Goal: Find specific page/section: Find specific page/section

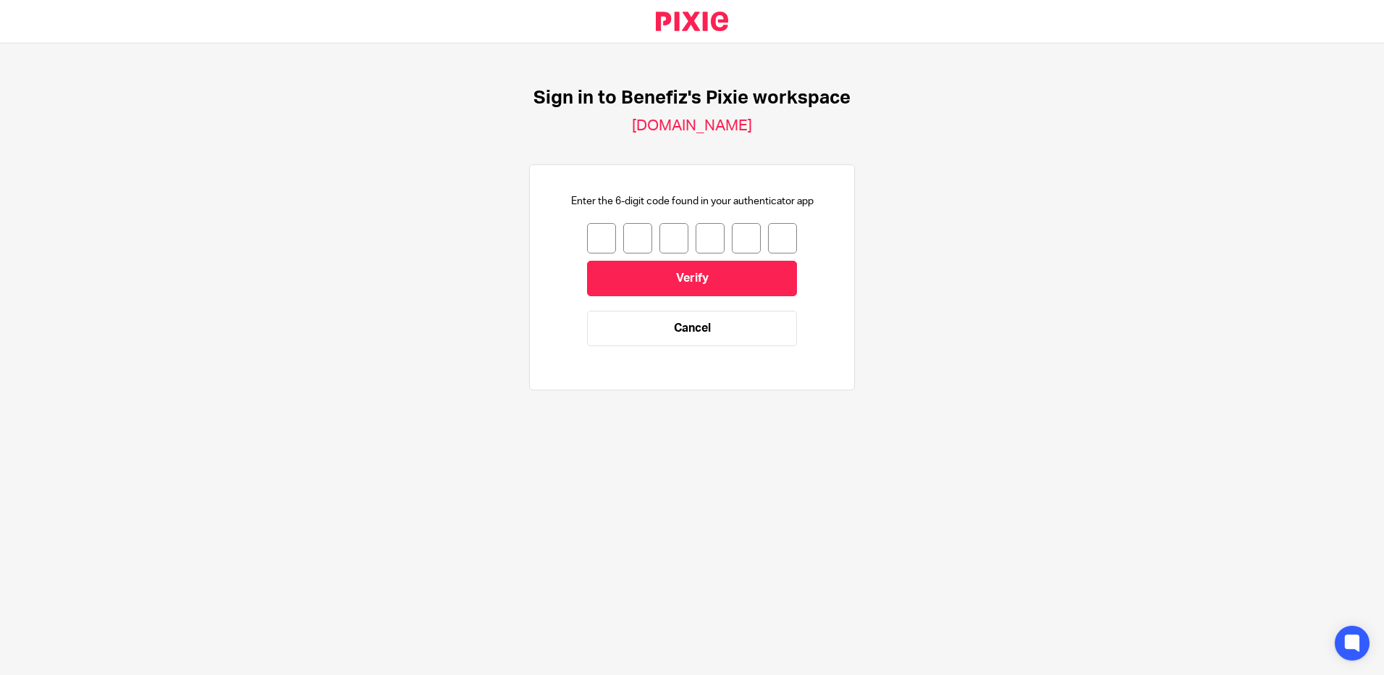
click at [590, 232] on input "number" at bounding box center [601, 238] width 29 height 30
type input "3"
type input "1"
type input "7"
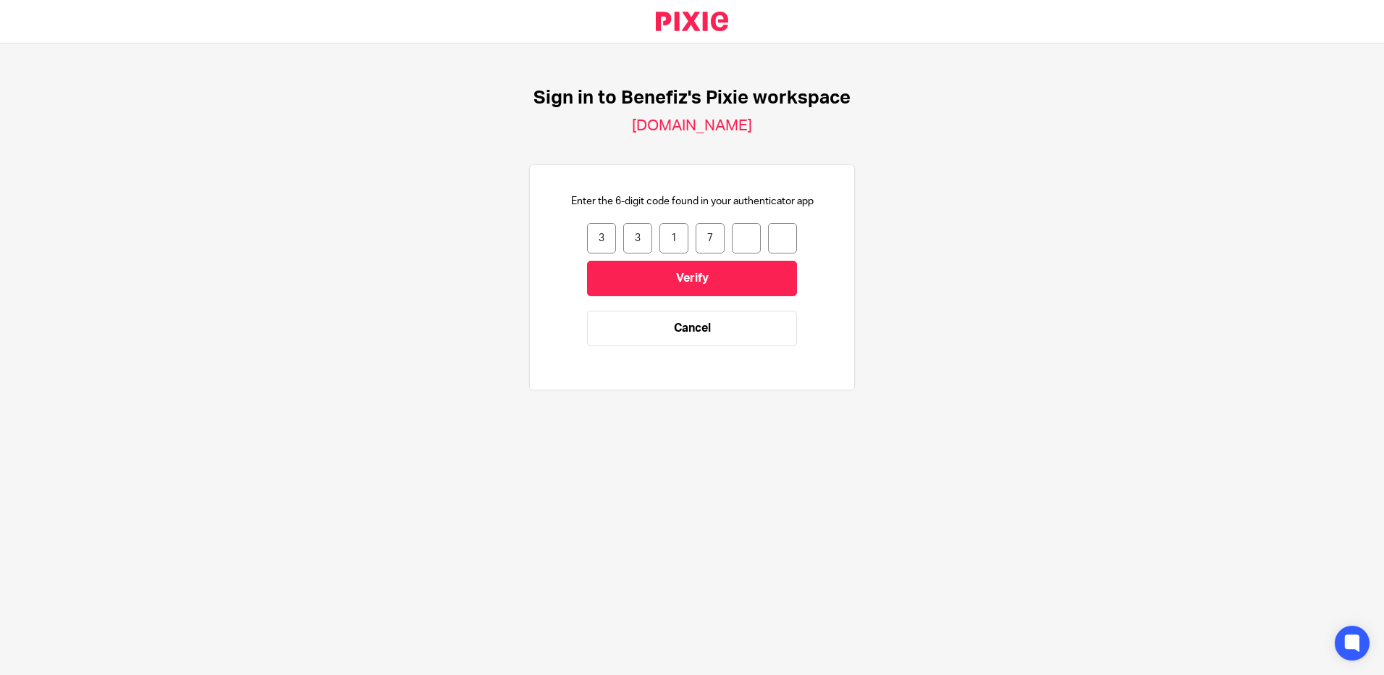
type input "6"
click at [670, 284] on input "Verify" at bounding box center [692, 278] width 210 height 35
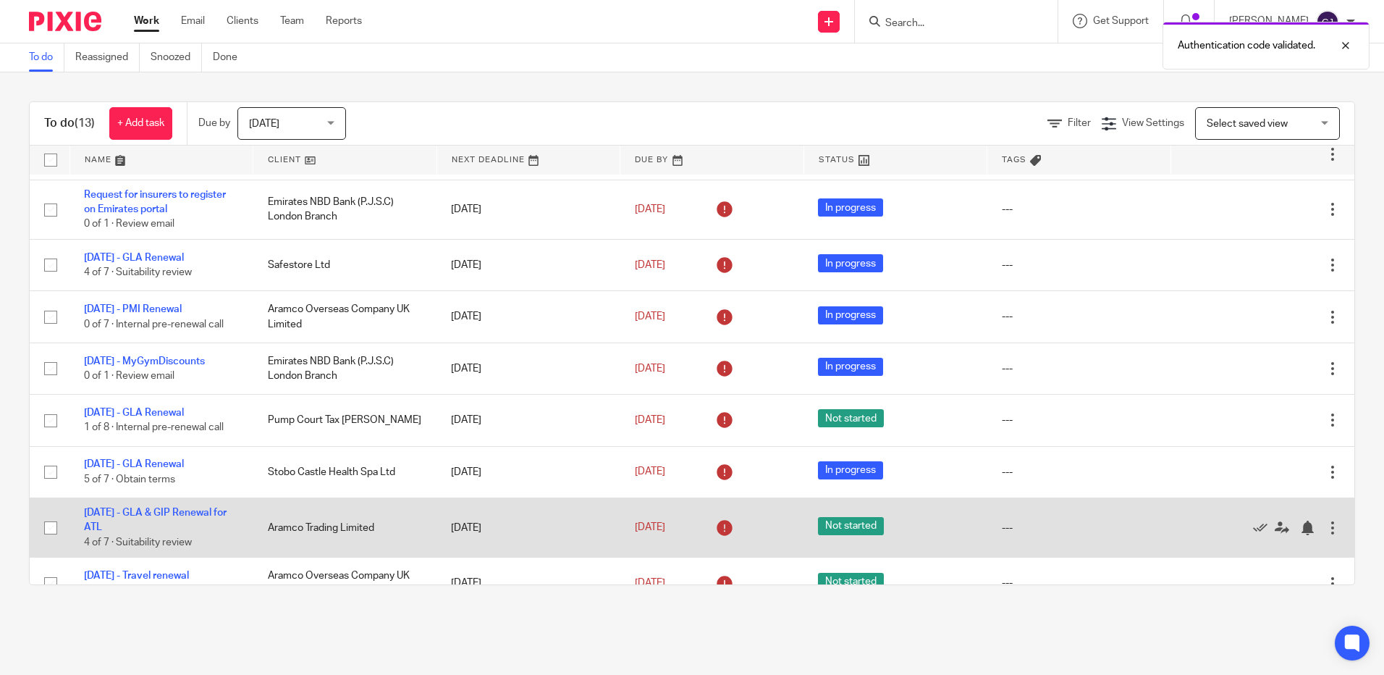
scroll to position [286, 0]
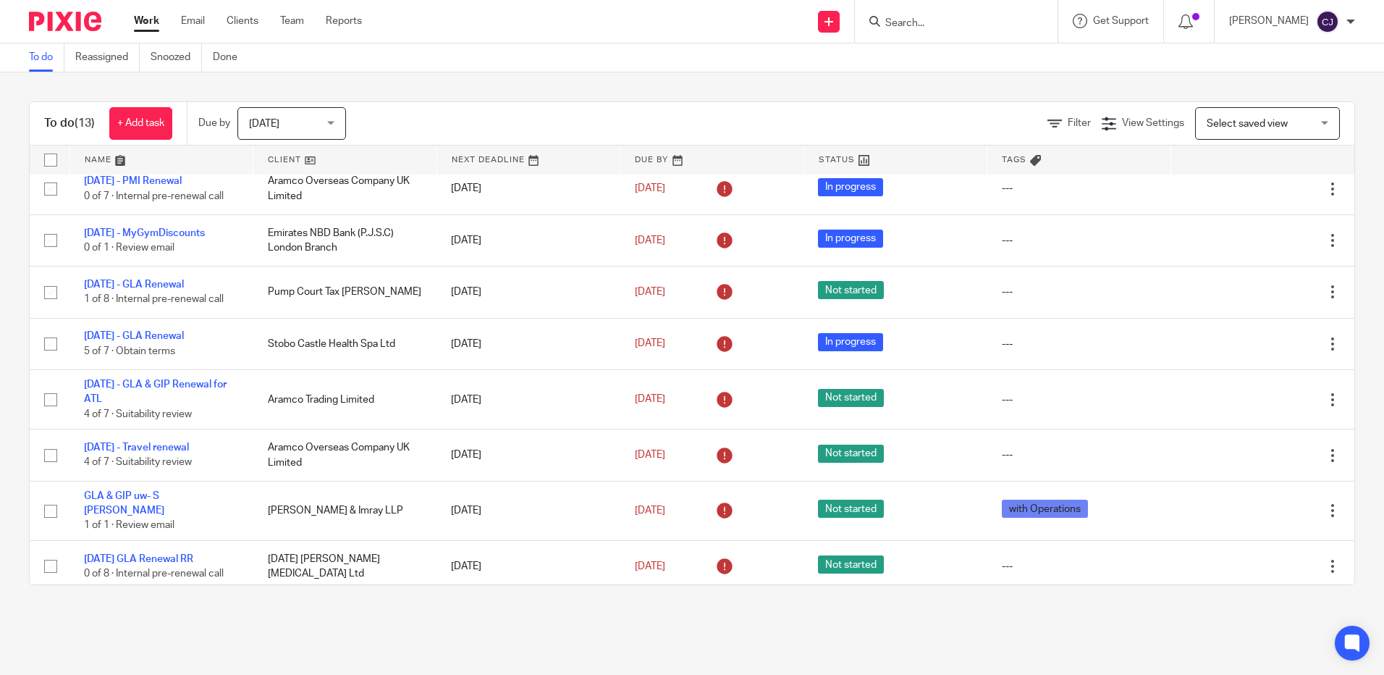
click at [941, 25] on input "Search" at bounding box center [949, 23] width 130 height 13
type input "wogen"
click button "submit" at bounding box center [0, 0] width 0 height 0
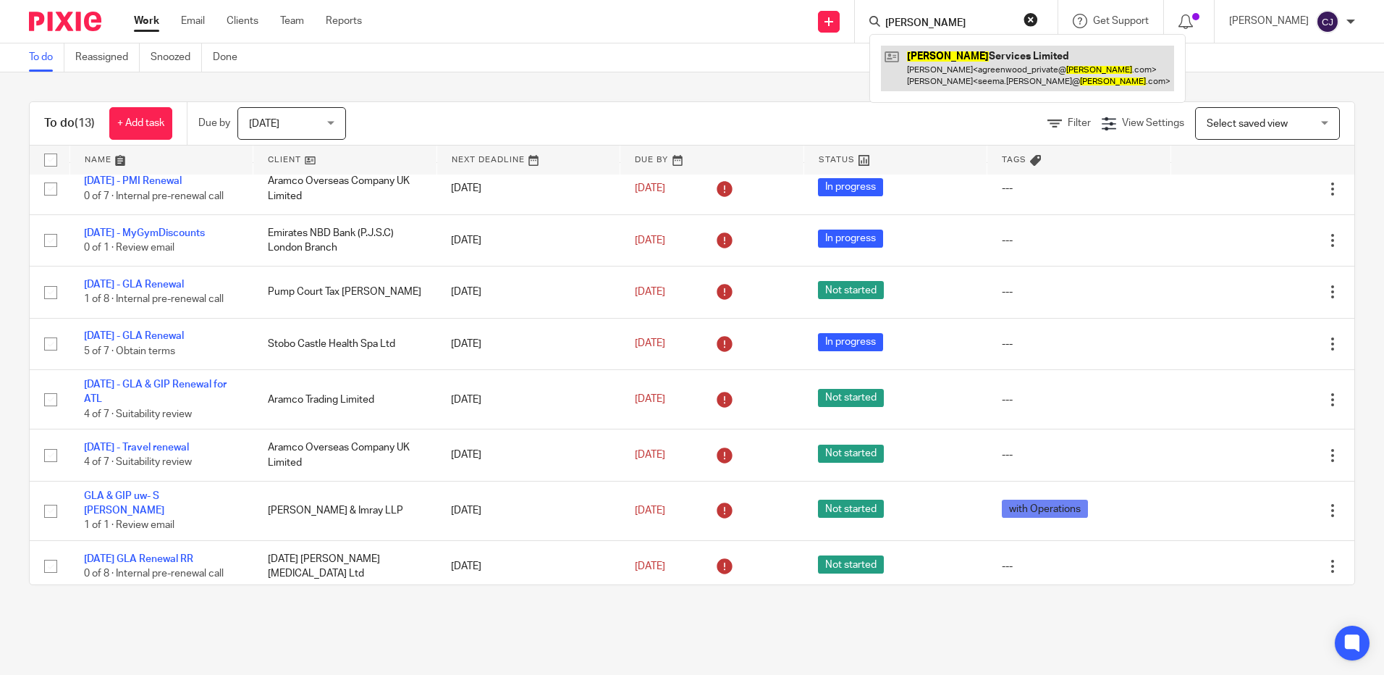
drag, startPoint x: 942, startPoint y: 54, endPoint x: 887, endPoint y: 45, distance: 55.8
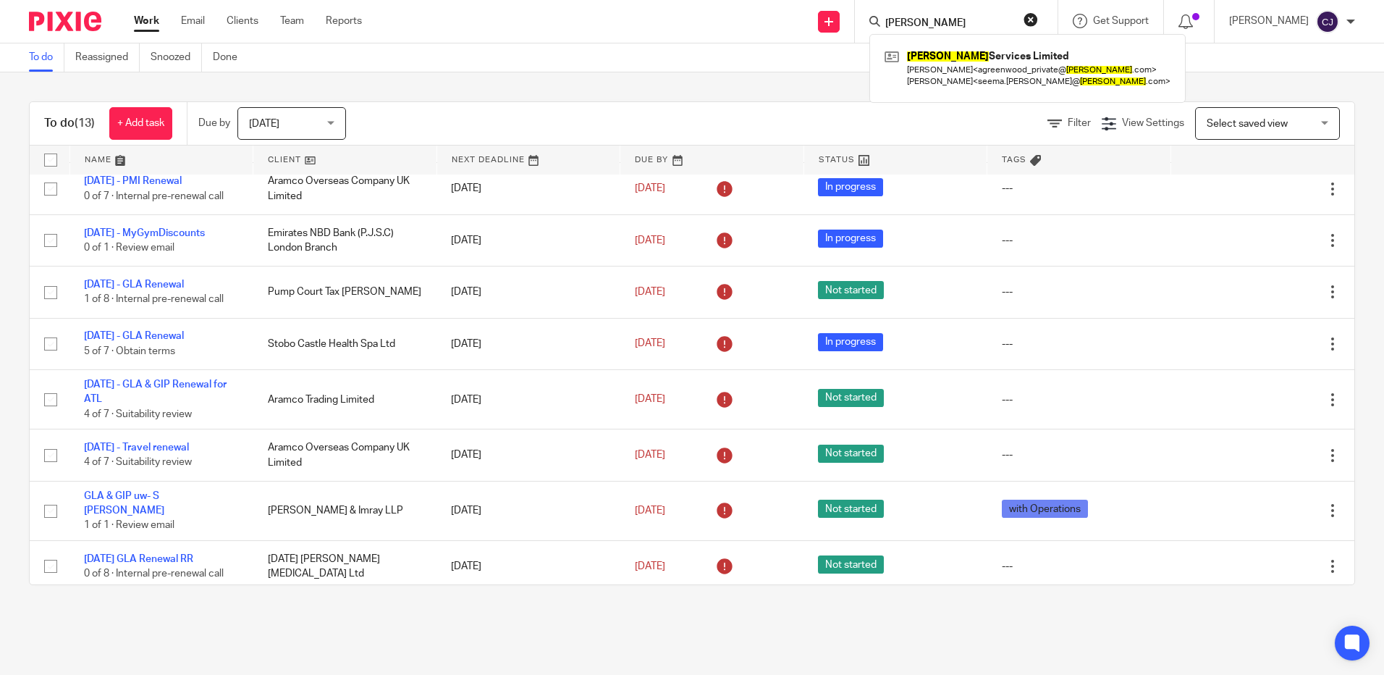
click at [941, 54] on link at bounding box center [1027, 68] width 293 height 45
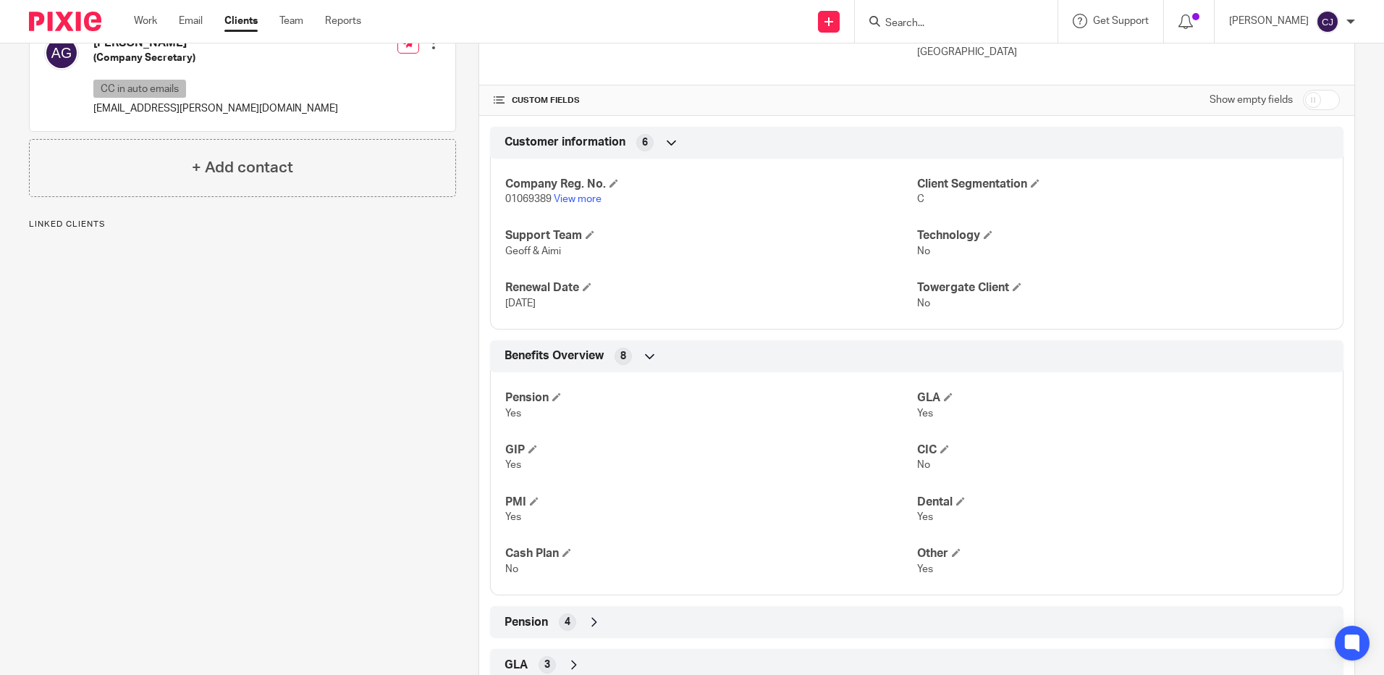
scroll to position [507, 0]
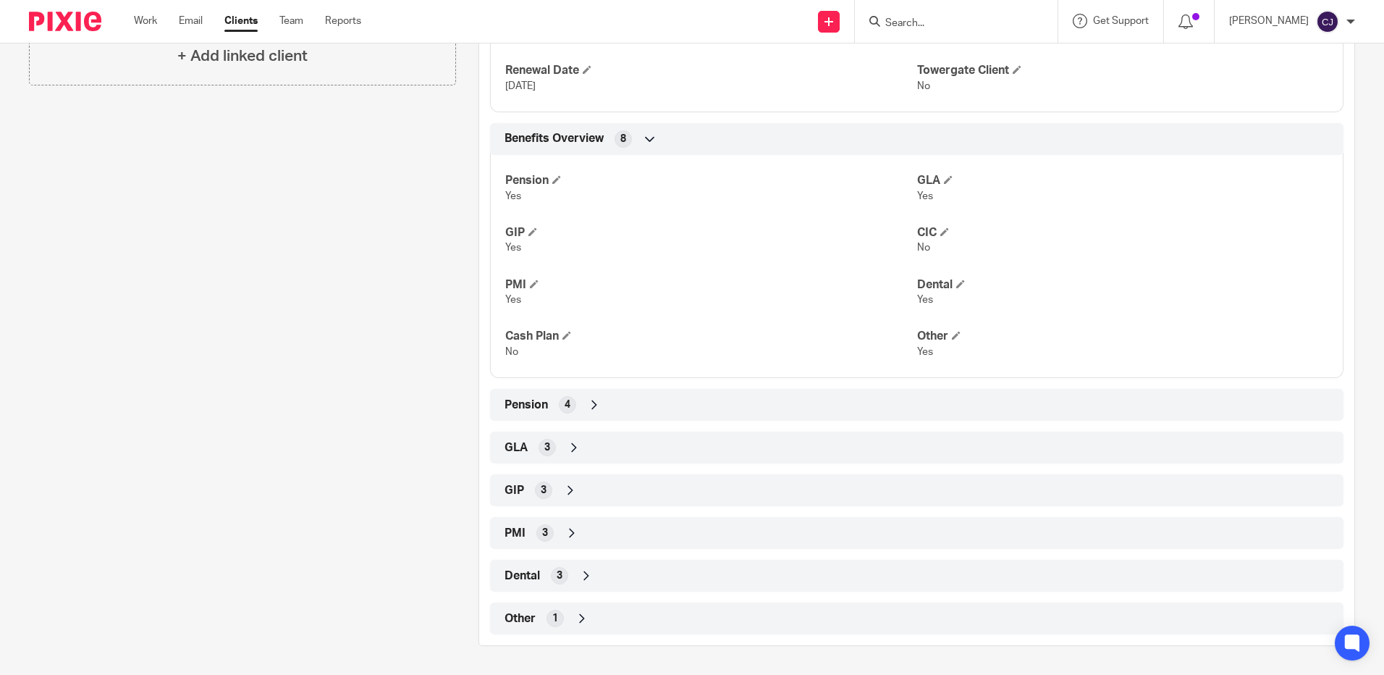
click at [541, 486] on span "3" at bounding box center [544, 490] width 6 height 14
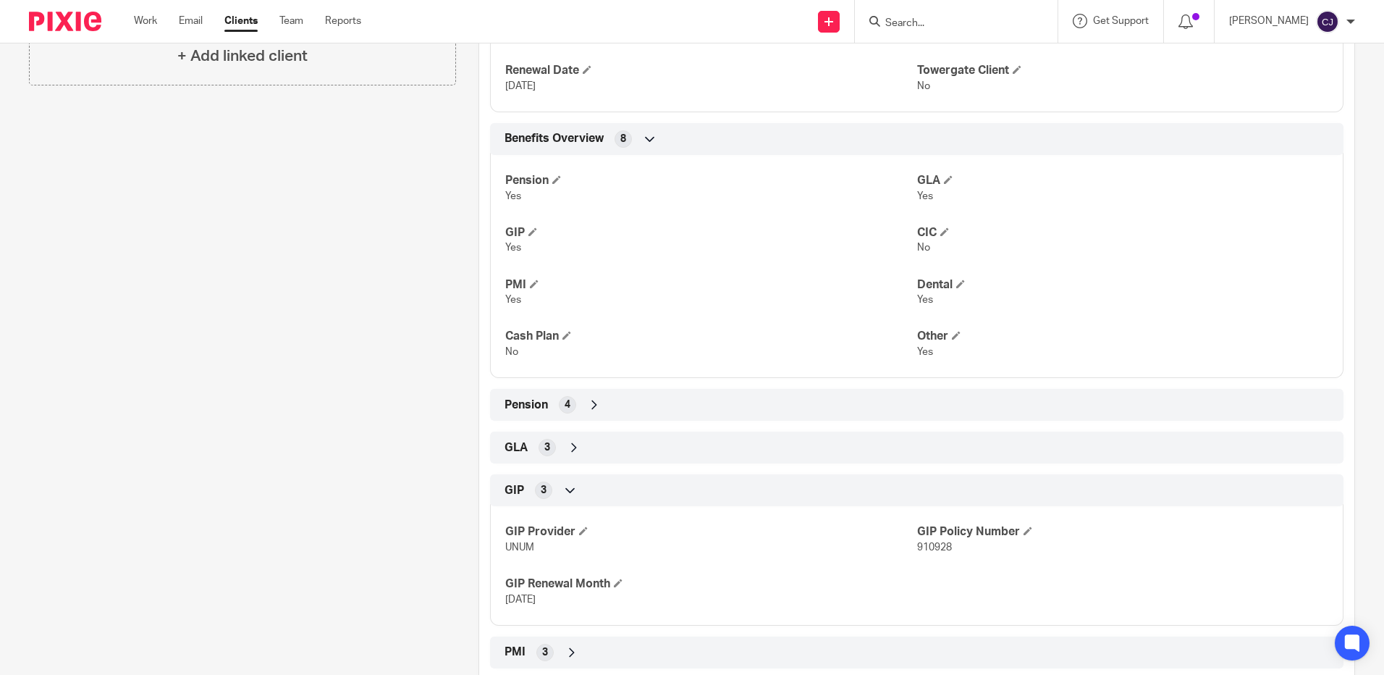
click at [543, 486] on div "3" at bounding box center [543, 489] width 17 height 17
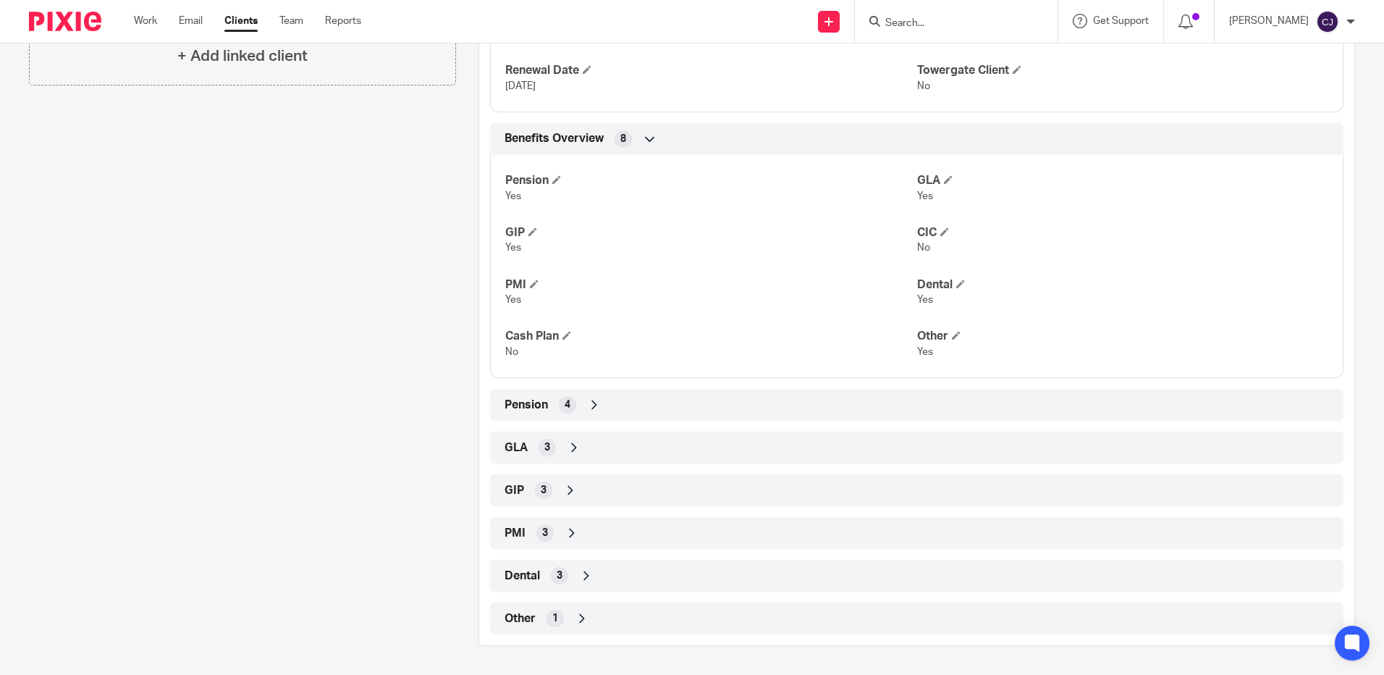
click at [553, 546] on div "PMI 3" at bounding box center [916, 533] width 853 height 32
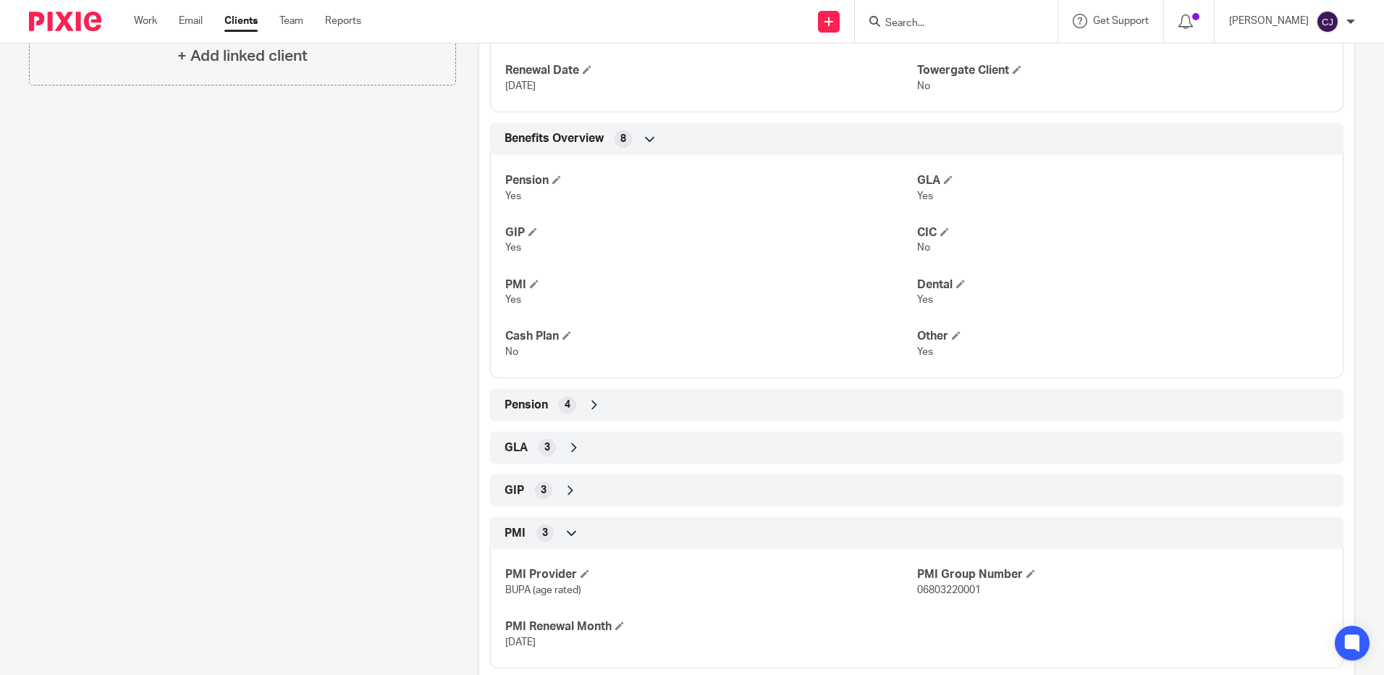
click at [556, 533] on div "PMI 3" at bounding box center [917, 532] width 832 height 25
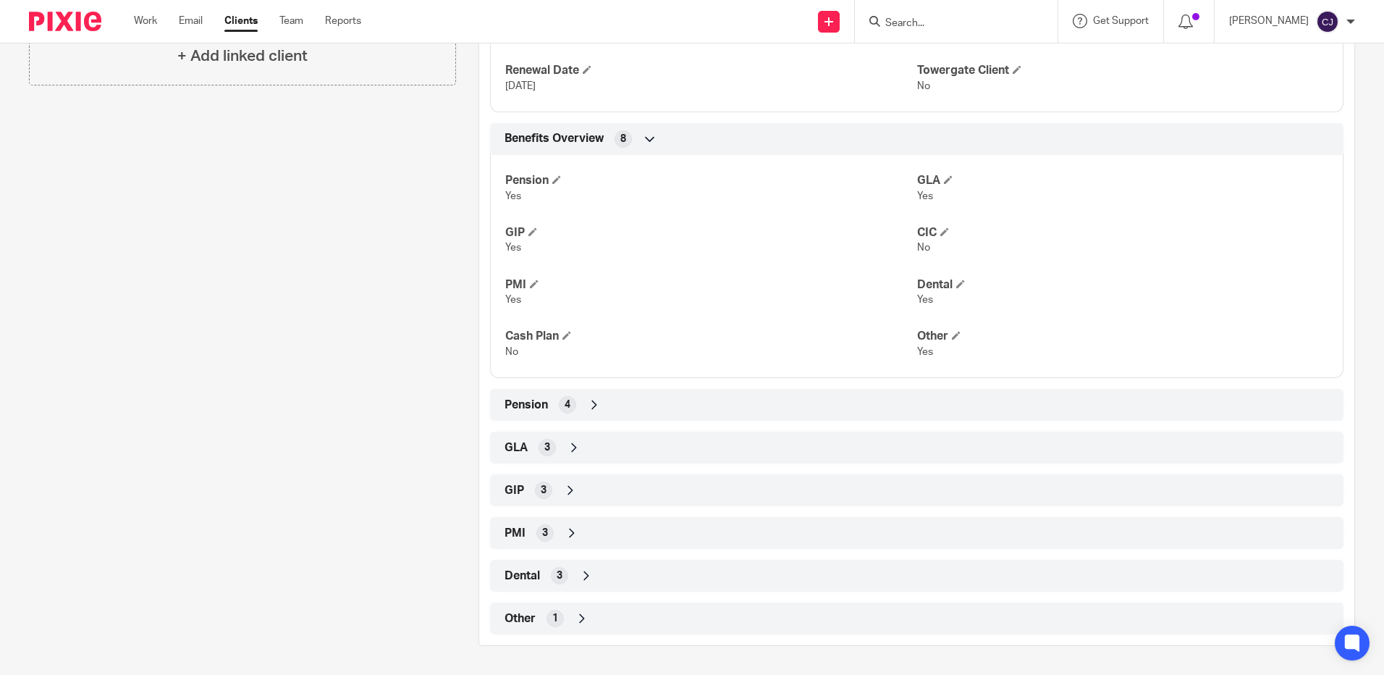
click at [556, 533] on div "PMI 3" at bounding box center [917, 532] width 832 height 25
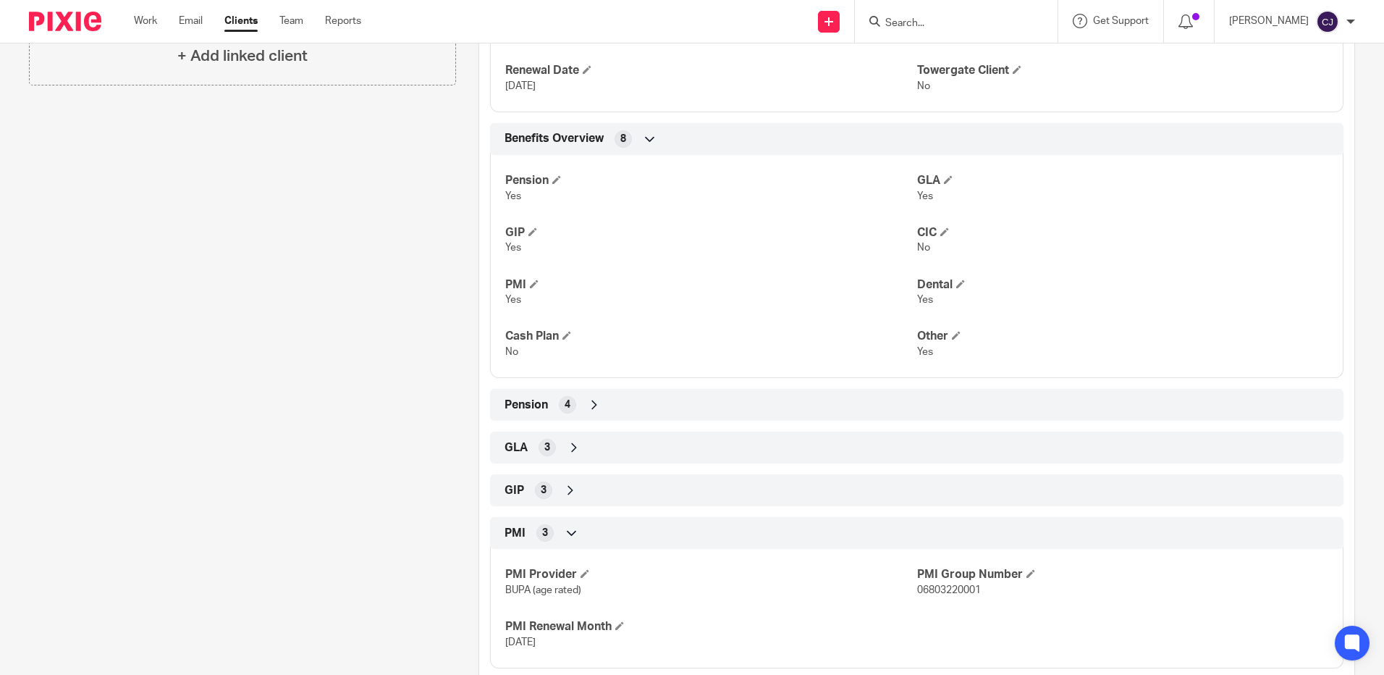
click at [556, 533] on div "PMI 3" at bounding box center [917, 532] width 832 height 25
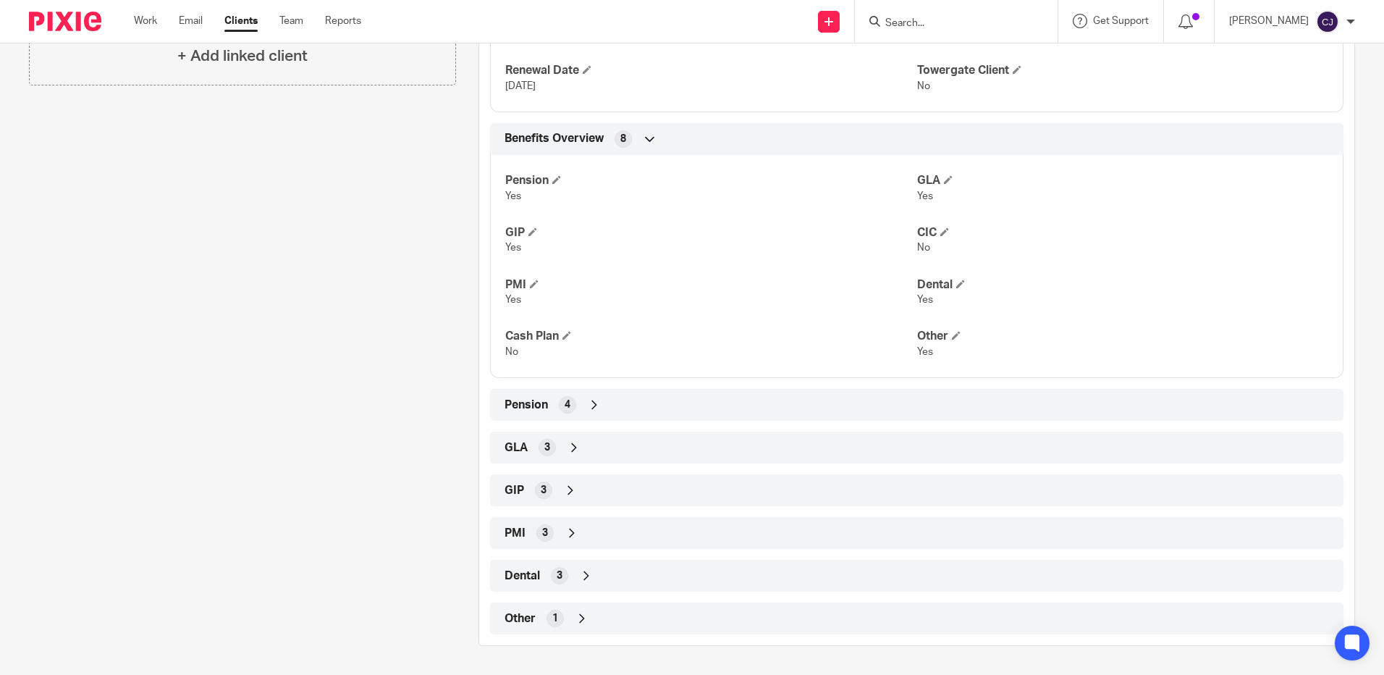
click at [567, 447] on icon at bounding box center [574, 447] width 14 height 14
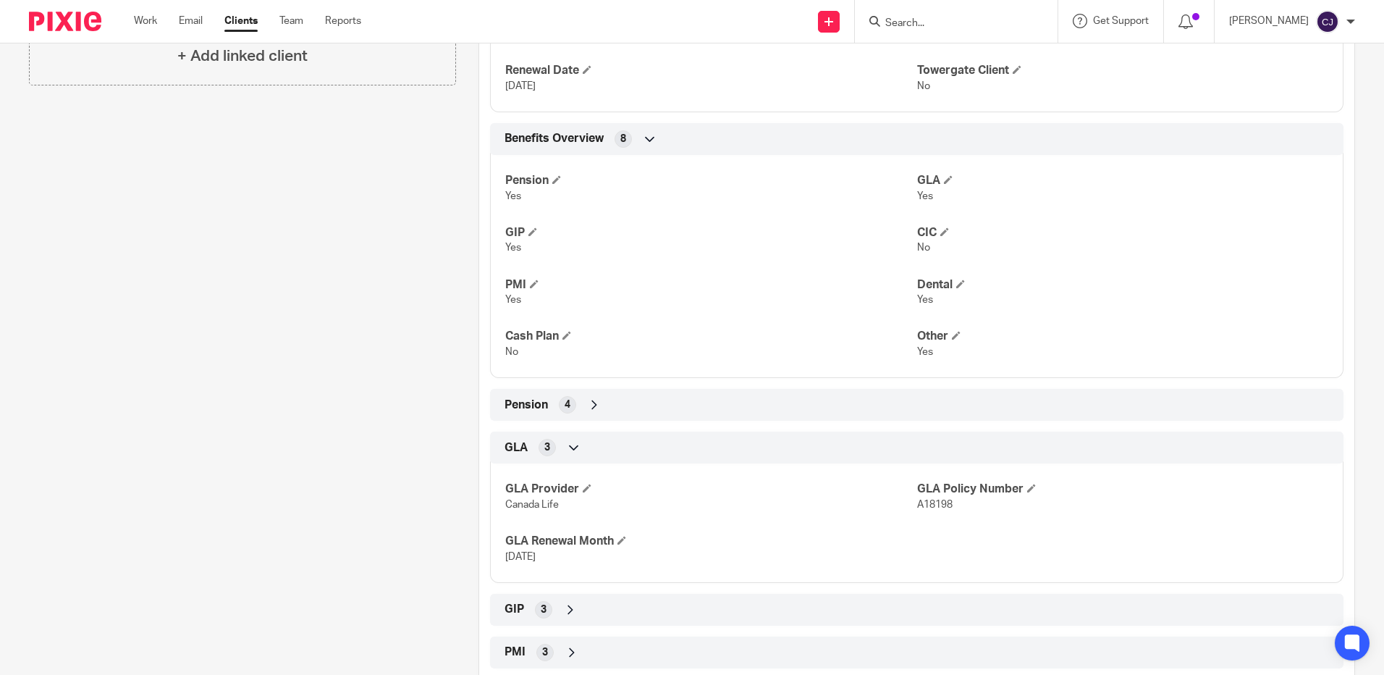
click at [567, 447] on icon at bounding box center [574, 447] width 14 height 14
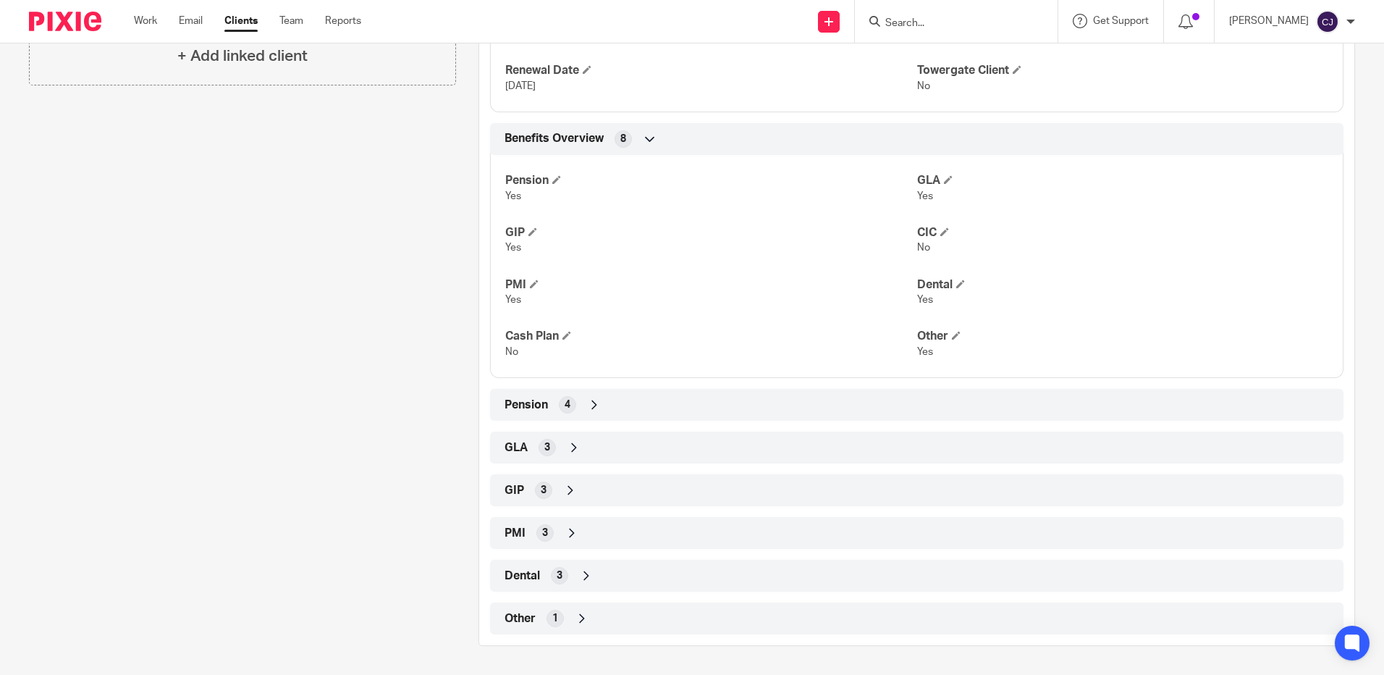
click at [535, 492] on div "3" at bounding box center [543, 489] width 17 height 17
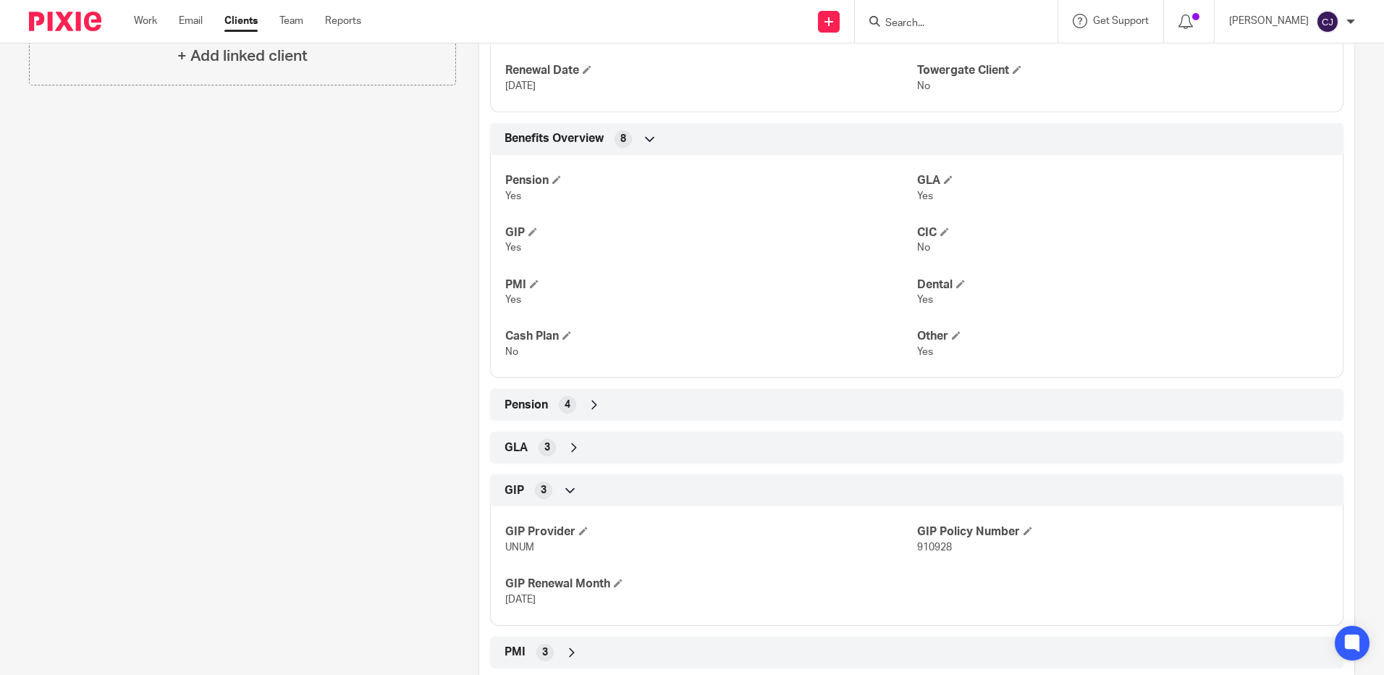
click at [535, 492] on div "3" at bounding box center [543, 489] width 17 height 17
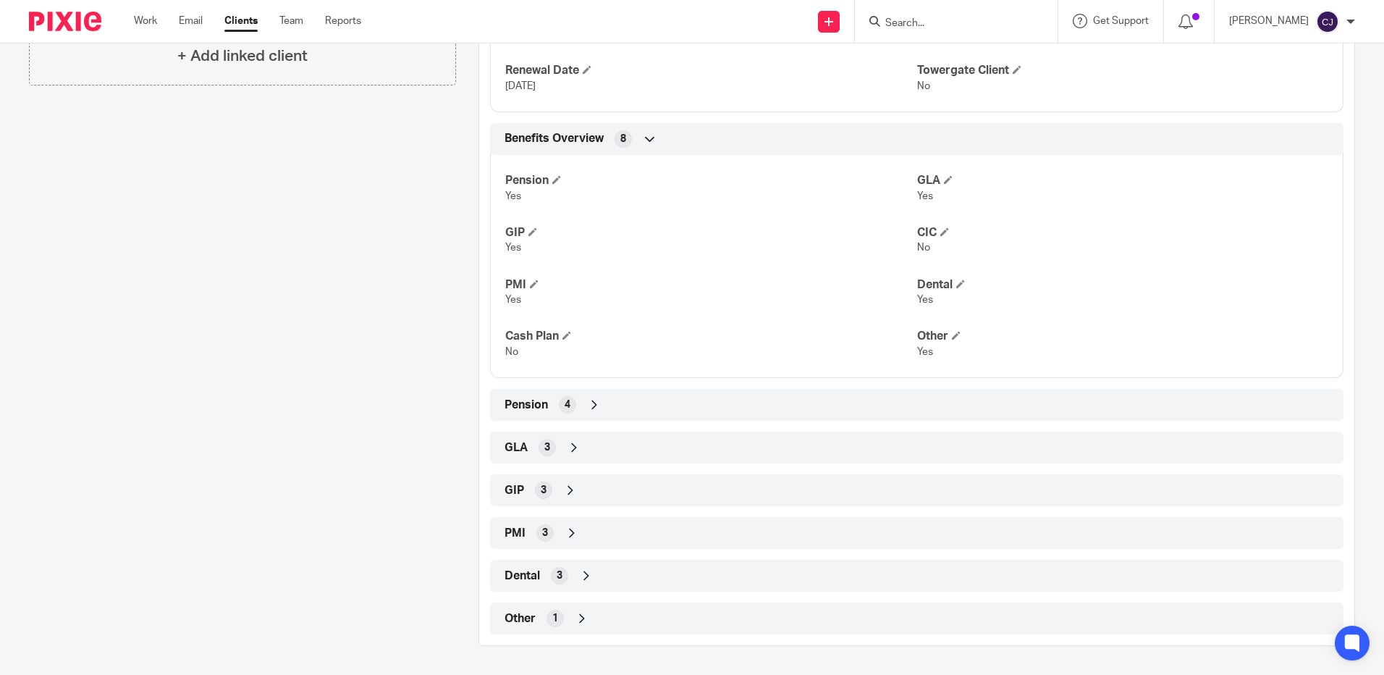
click at [556, 500] on div "GIP 3" at bounding box center [917, 490] width 832 height 25
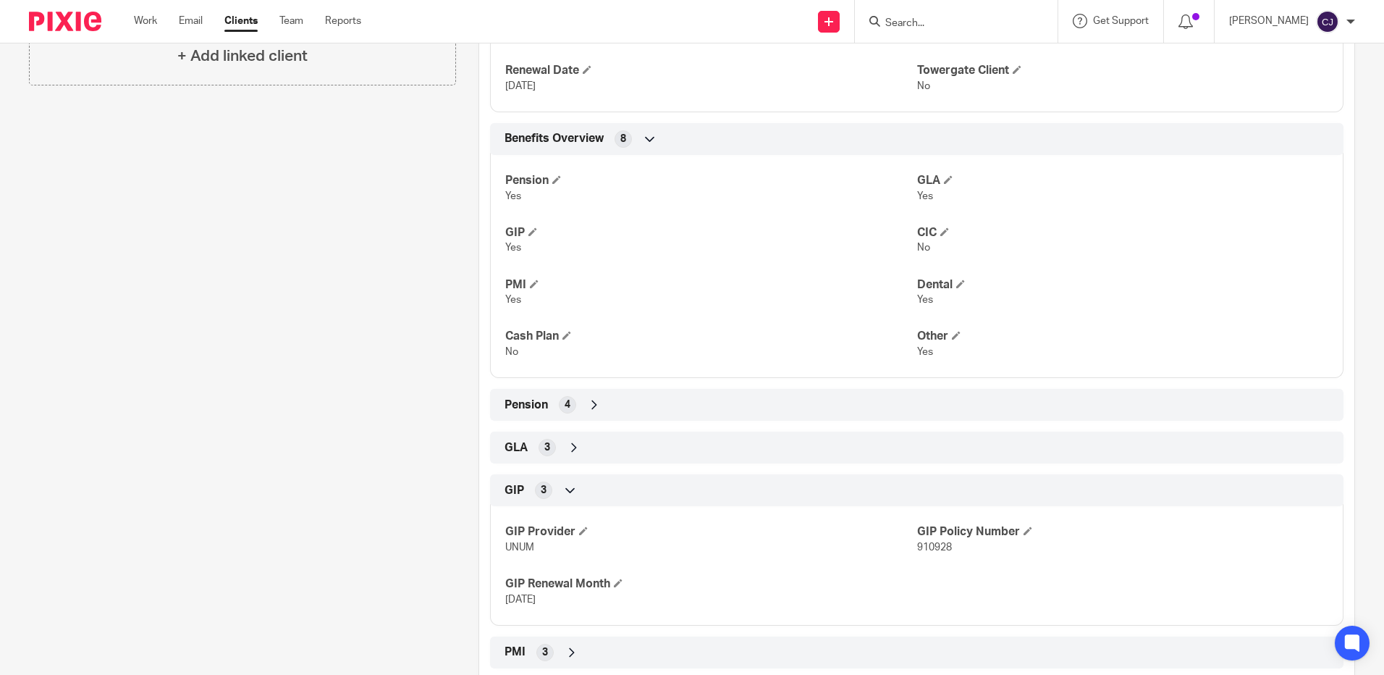
click at [229, 255] on div "Client contacts [PERSON_NAME] (Company Secretary) CC in auto emails [EMAIL_ADDR…" at bounding box center [231, 206] width 449 height 1117
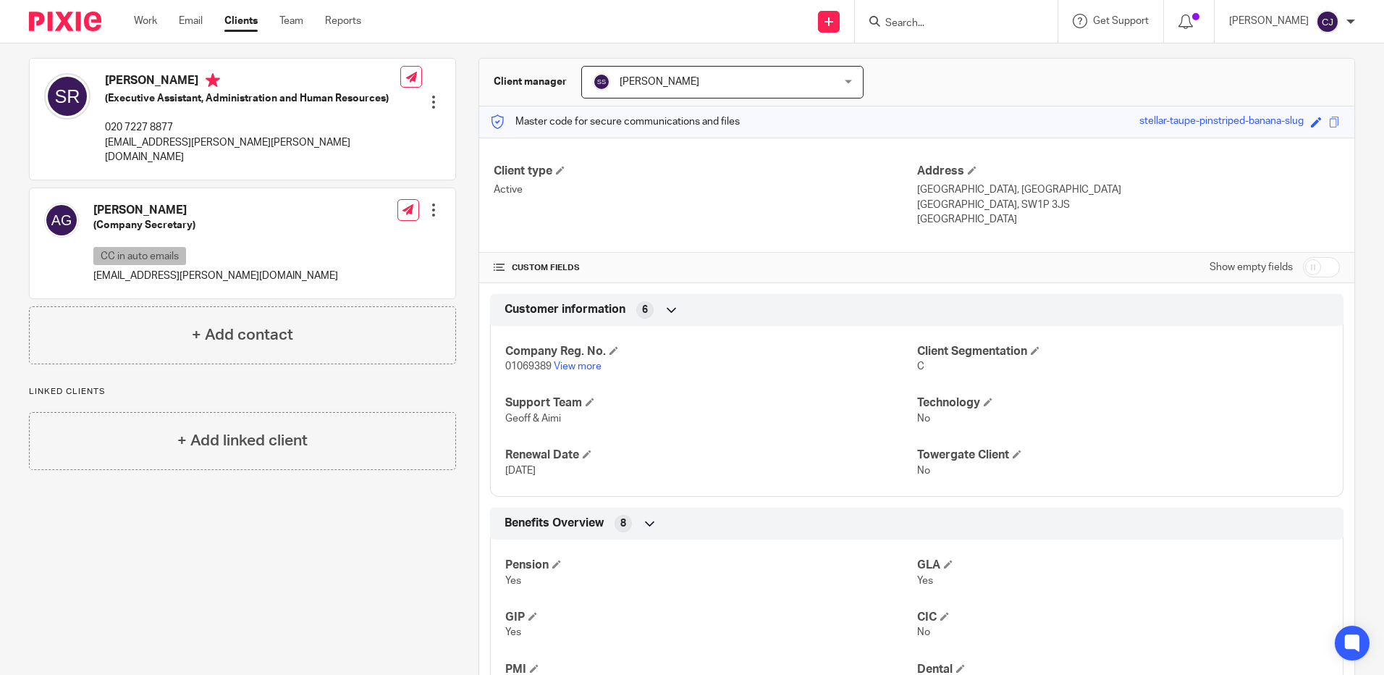
scroll to position [0, 0]
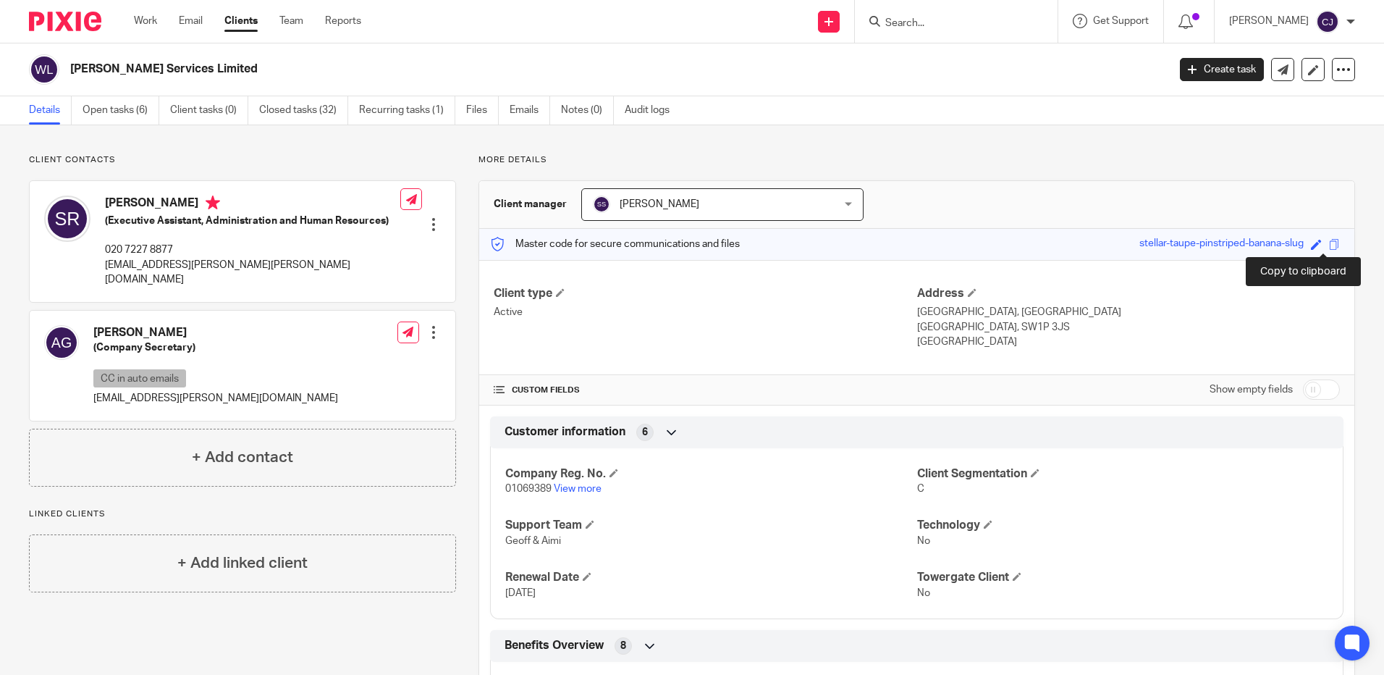
click at [1329, 244] on span at bounding box center [1334, 244] width 11 height 11
